Goal: Transaction & Acquisition: Purchase product/service

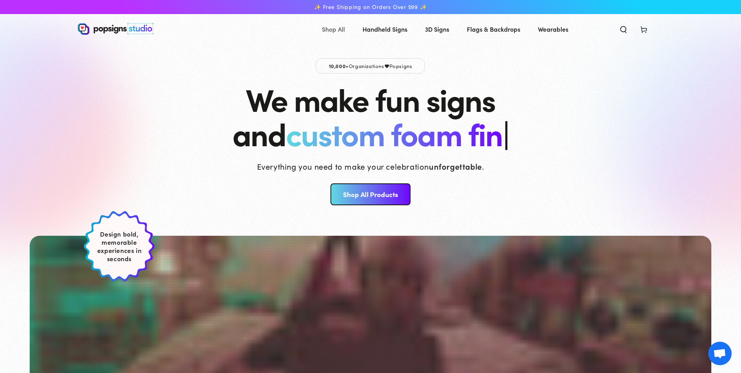
click at [338, 35] on link "Shop All" at bounding box center [333, 29] width 35 height 21
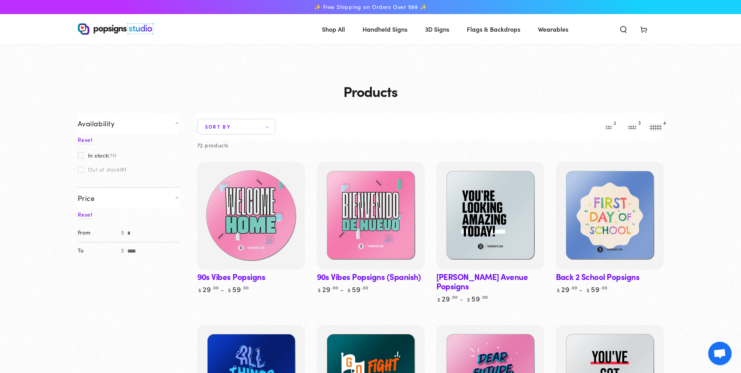
click at [268, 225] on img at bounding box center [250, 215] width 111 height 111
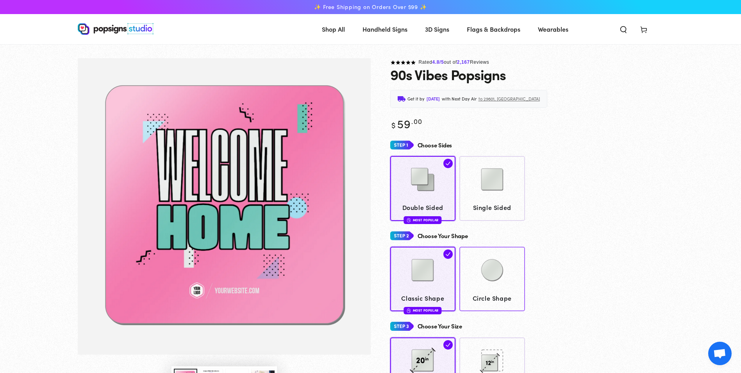
click at [487, 277] on img at bounding box center [492, 269] width 39 height 39
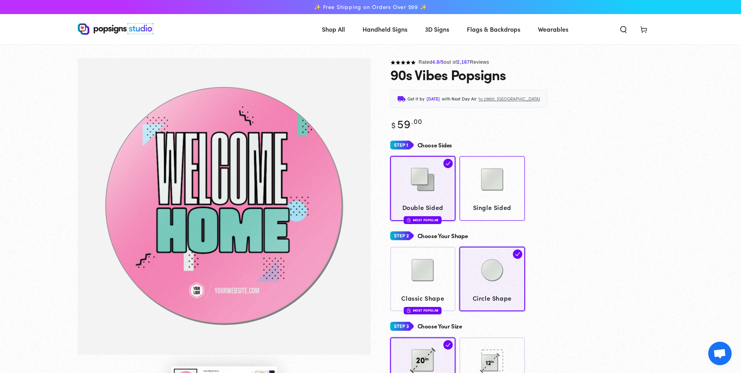
click at [505, 187] on img at bounding box center [492, 179] width 39 height 39
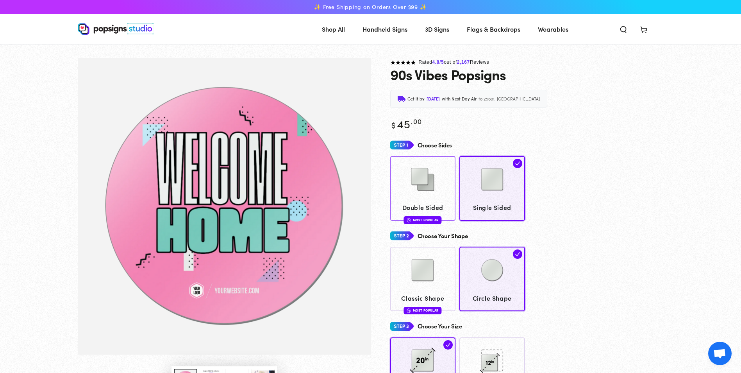
click at [433, 187] on img at bounding box center [422, 179] width 39 height 39
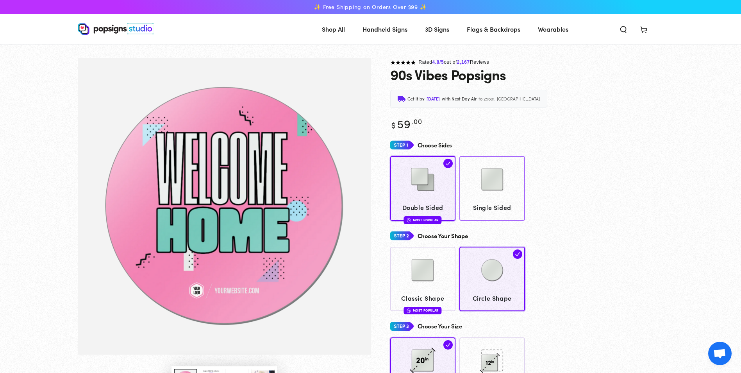
click at [499, 195] on img at bounding box center [492, 179] width 39 height 39
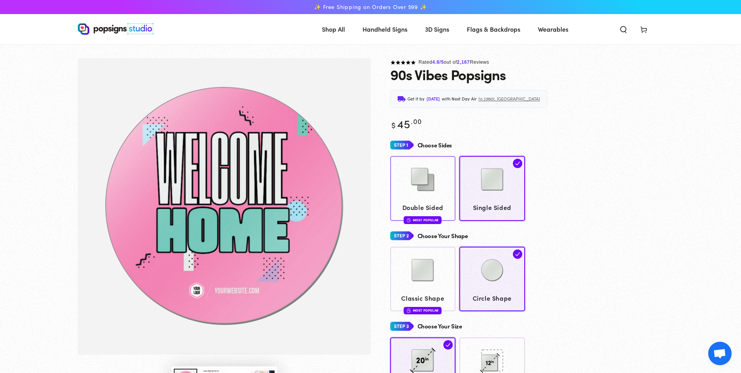
click at [422, 207] on span "Double Sided" at bounding box center [423, 207] width 58 height 11
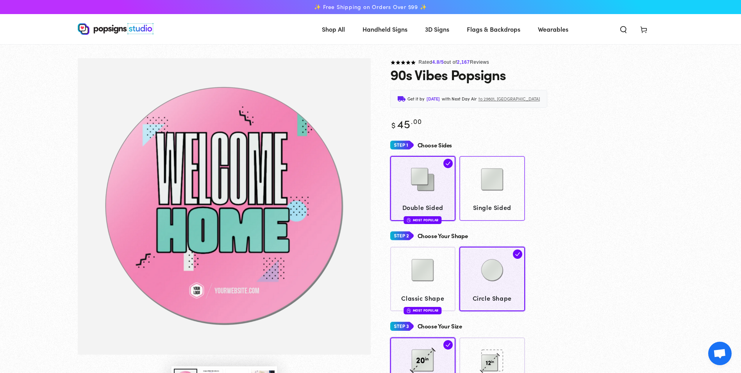
click at [495, 207] on span "Single Sided" at bounding box center [492, 207] width 58 height 11
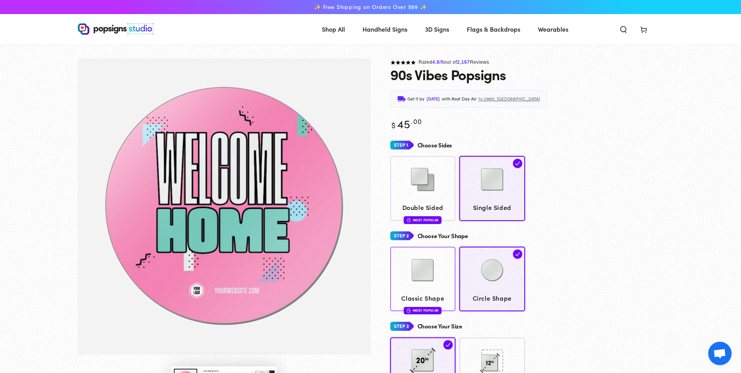
click at [426, 283] on img at bounding box center [422, 269] width 39 height 39
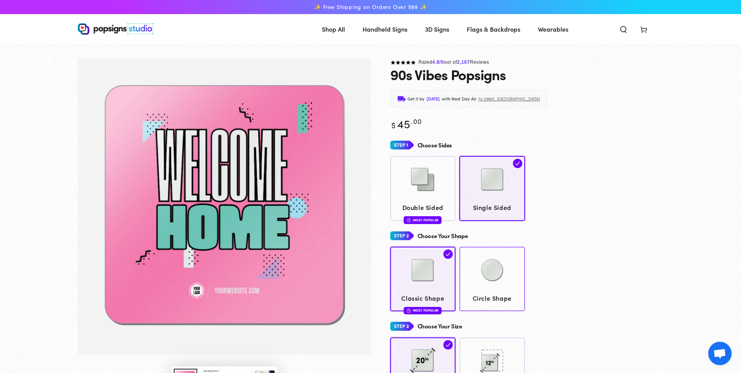
click at [489, 274] on img at bounding box center [492, 269] width 39 height 39
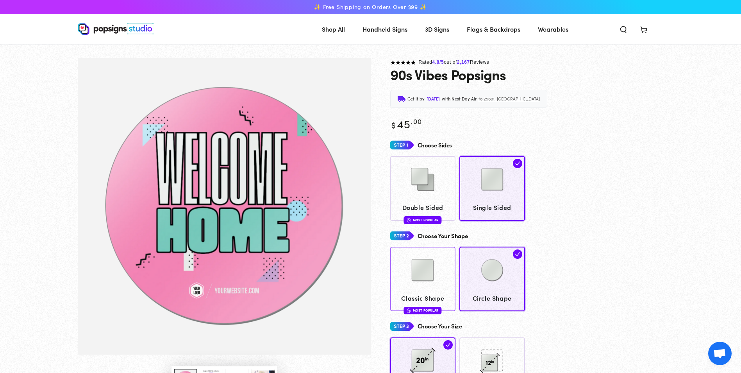
click at [442, 283] on img at bounding box center [422, 269] width 39 height 39
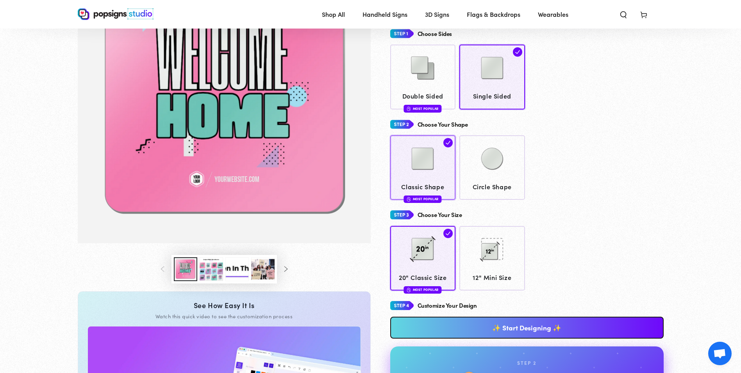
scroll to position [110, 0]
click at [503, 160] on img at bounding box center [492, 158] width 39 height 39
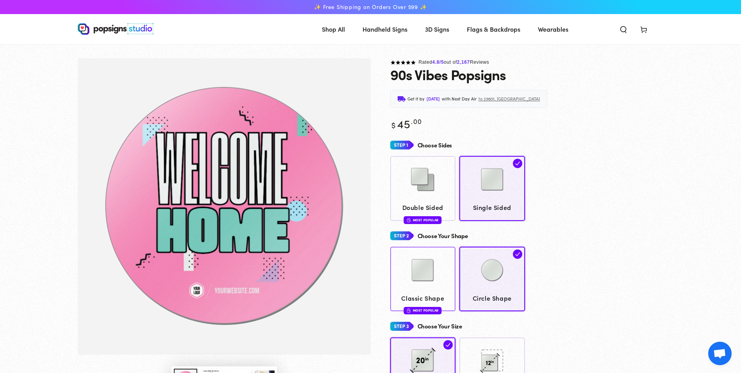
click at [430, 273] on img at bounding box center [422, 269] width 39 height 39
